Goal: Complete application form

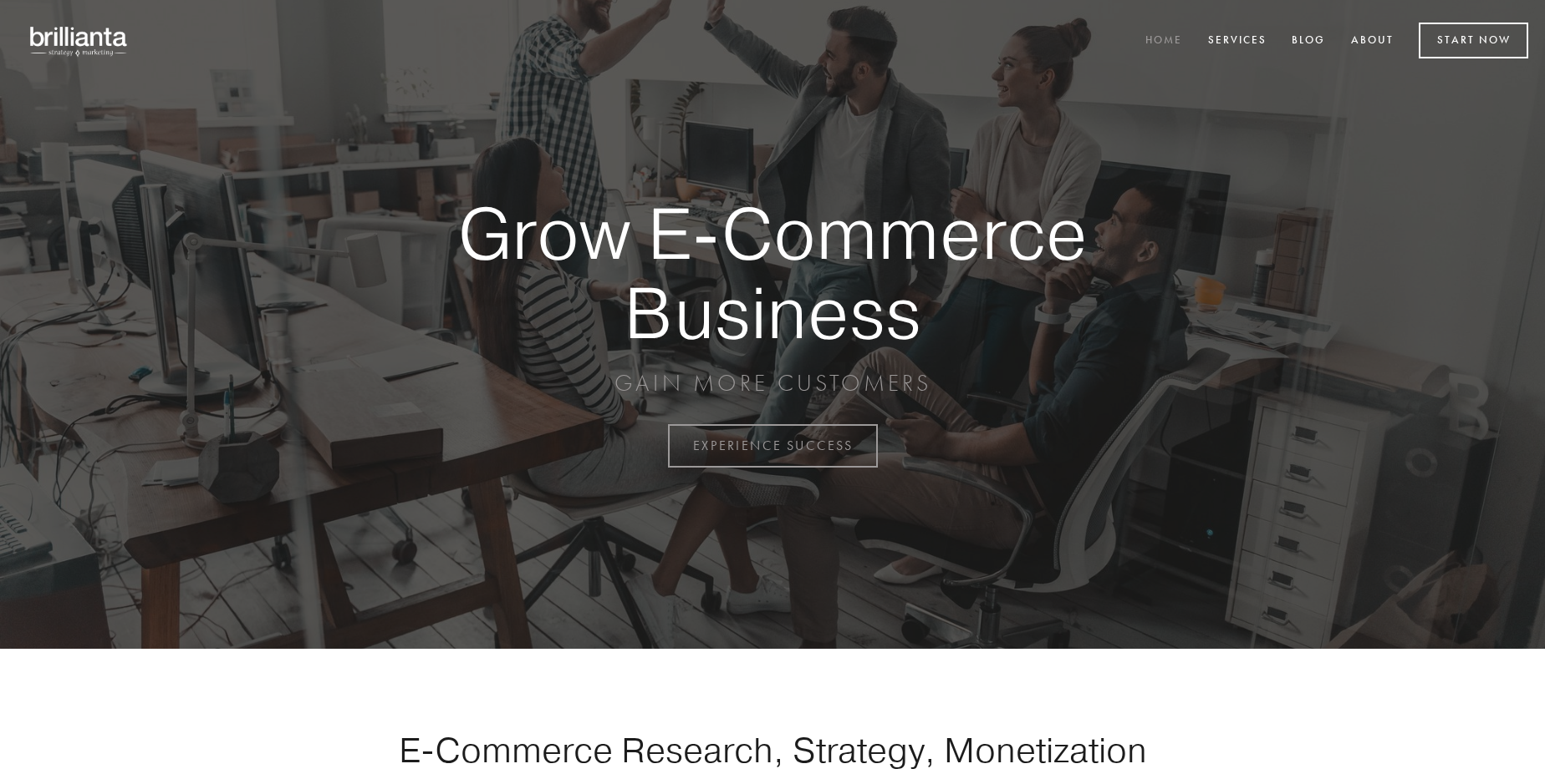
scroll to position [4379, 0]
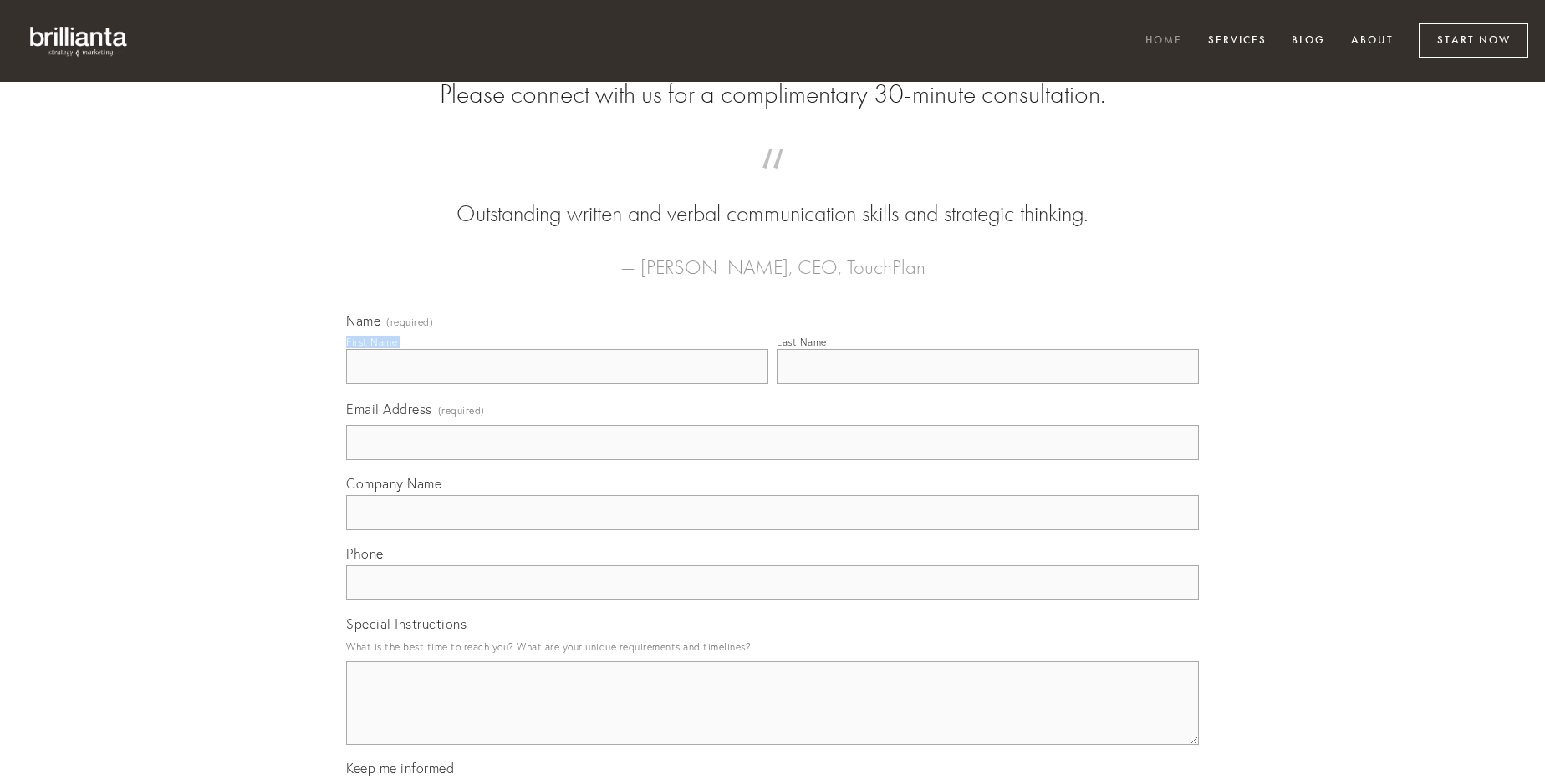
type input "[PERSON_NAME]"
click at [987, 385] on input "Last Name" at bounding box center [987, 367] width 422 height 35
type input "[PERSON_NAME]"
click at [772, 460] on input "Email Address (required)" at bounding box center [772, 443] width 852 height 35
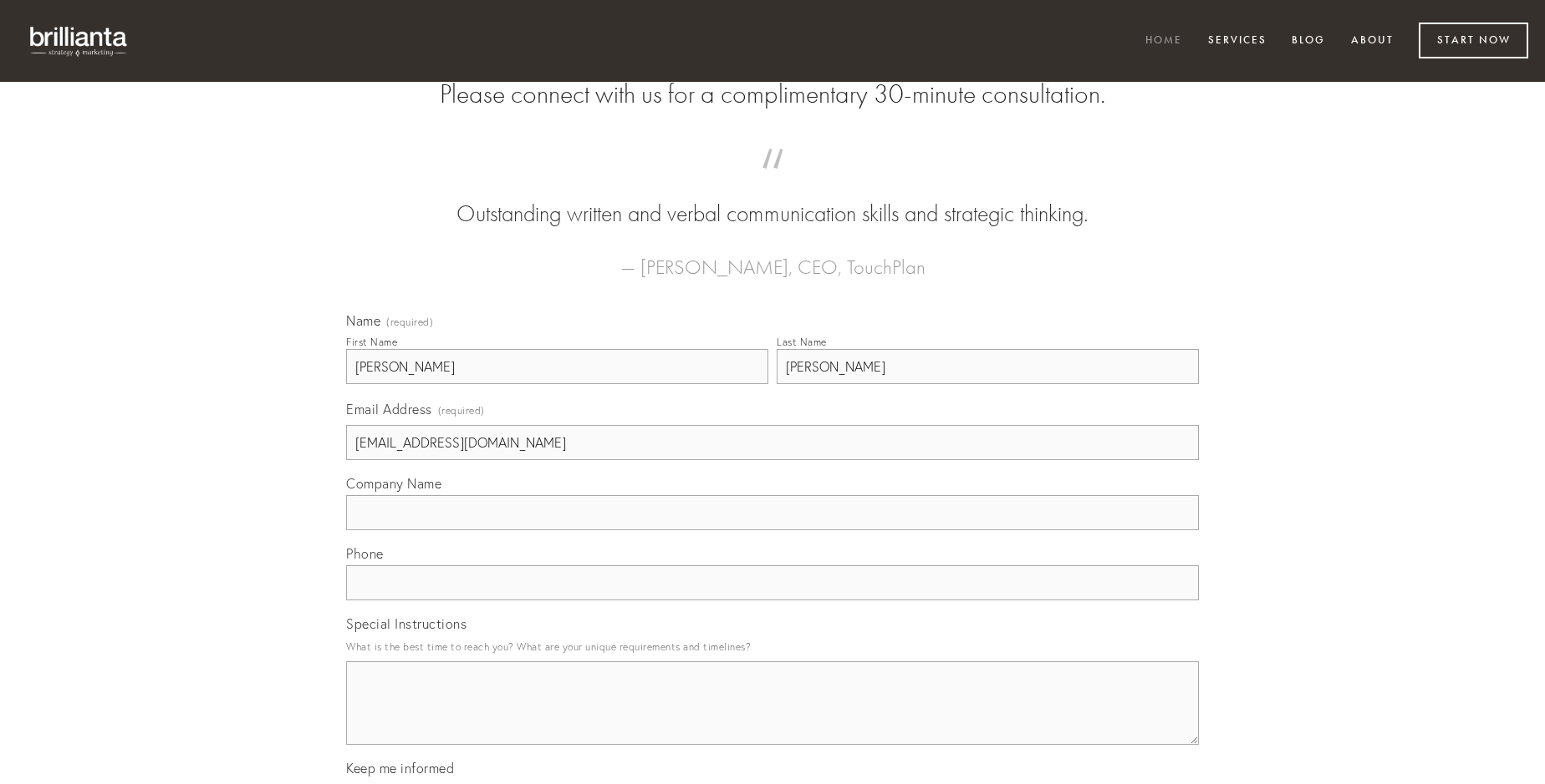
type input "[EMAIL_ADDRESS][DOMAIN_NAME]"
click at [772, 531] on input "Company Name" at bounding box center [772, 513] width 852 height 35
type input "deripio"
click at [772, 601] on input "text" at bounding box center [772, 583] width 852 height 35
click at [772, 719] on textarea "Special Instructions" at bounding box center [772, 703] width 852 height 84
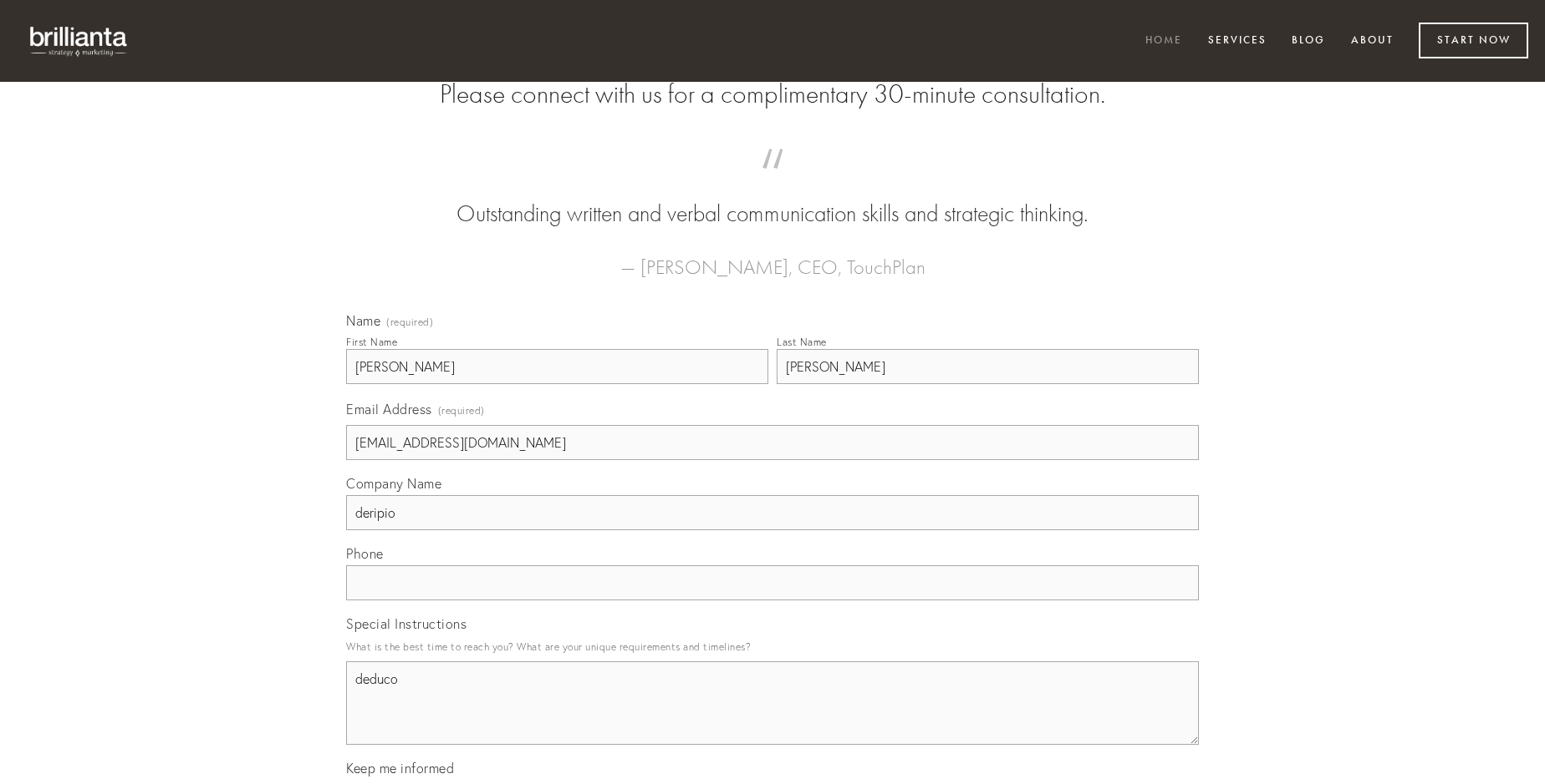
type textarea "deduco"
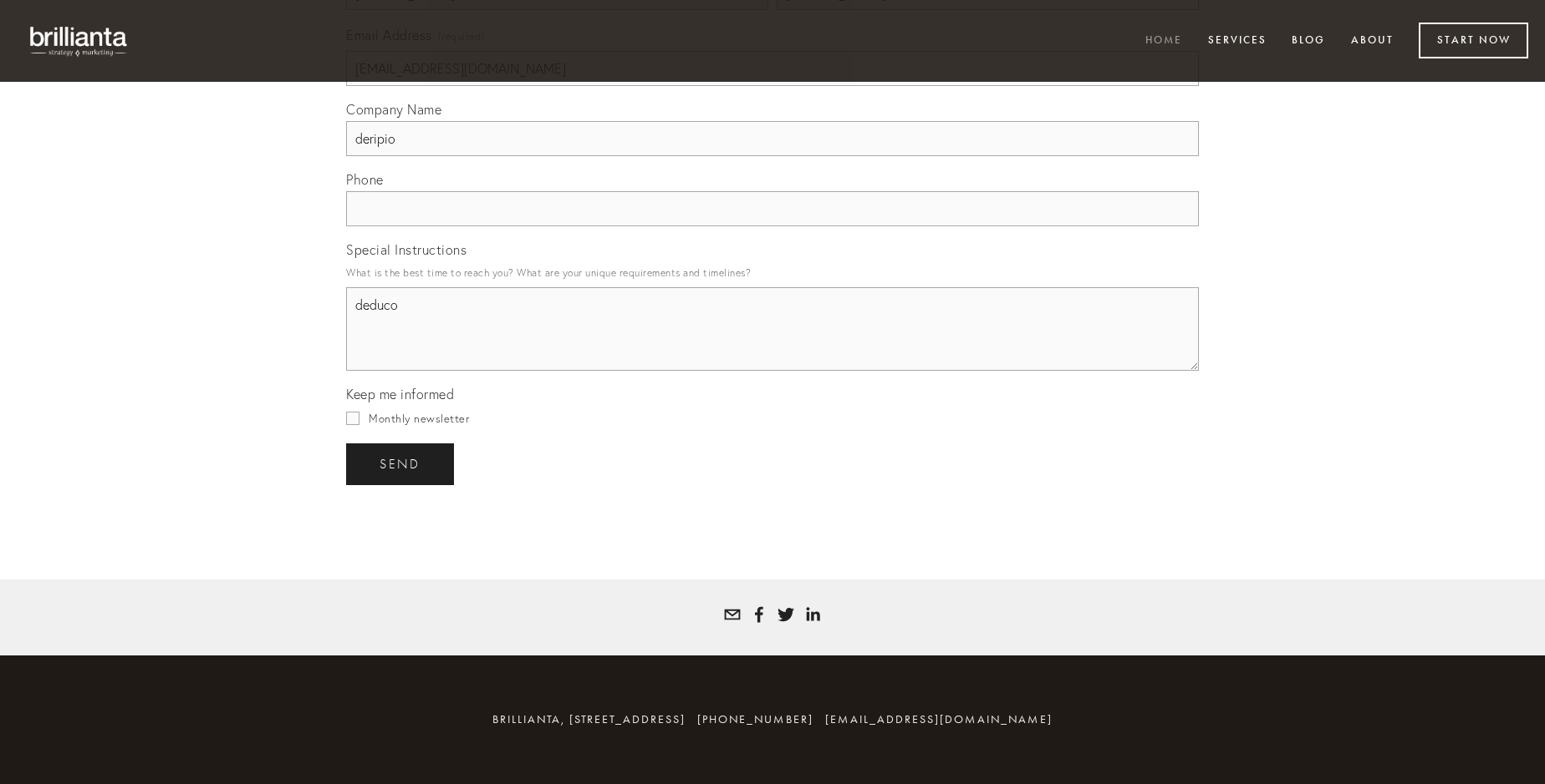
click at [401, 464] on span "send" at bounding box center [400, 464] width 41 height 15
